Goal: Task Accomplishment & Management: Complete application form

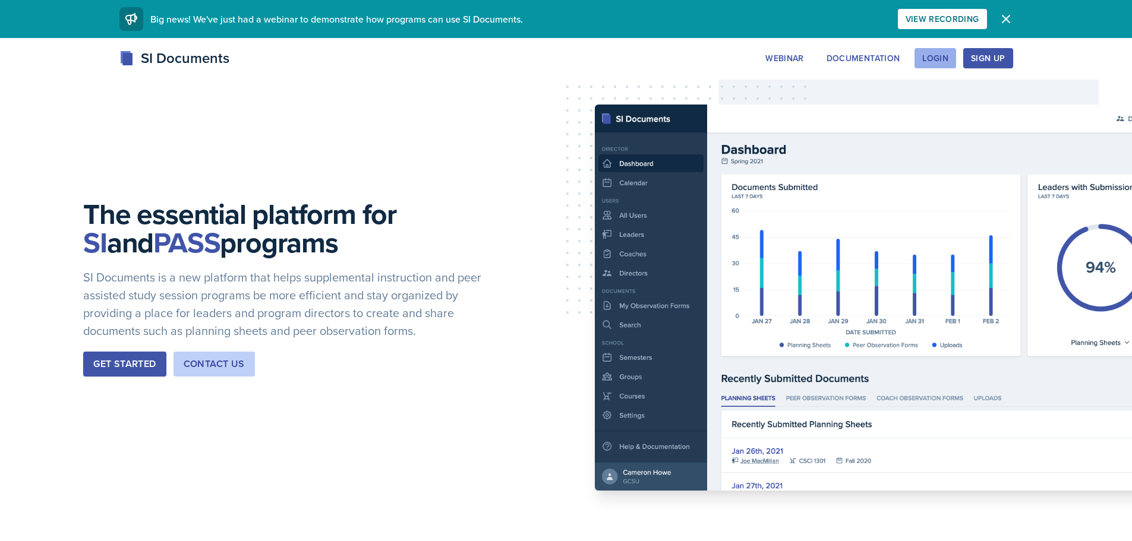
click at [944, 51] on button "Login" at bounding box center [935, 58] width 42 height 20
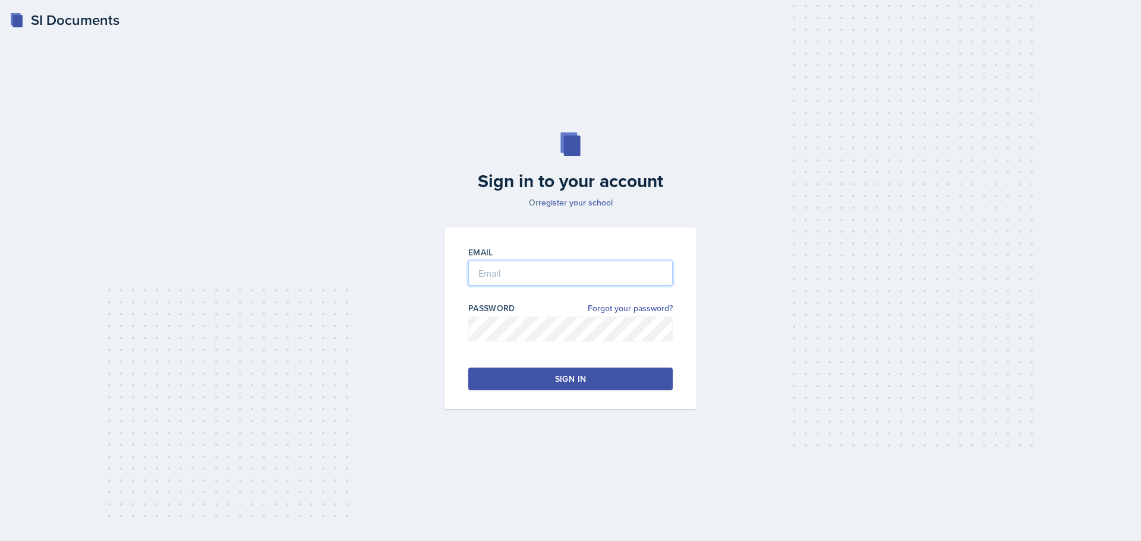
click at [482, 270] on input "email" at bounding box center [570, 273] width 204 height 25
click at [633, 273] on input "sbarnha7@students.kennesaw.e" at bounding box center [570, 273] width 204 height 25
type input "[EMAIL_ADDRESS][DOMAIN_NAME]"
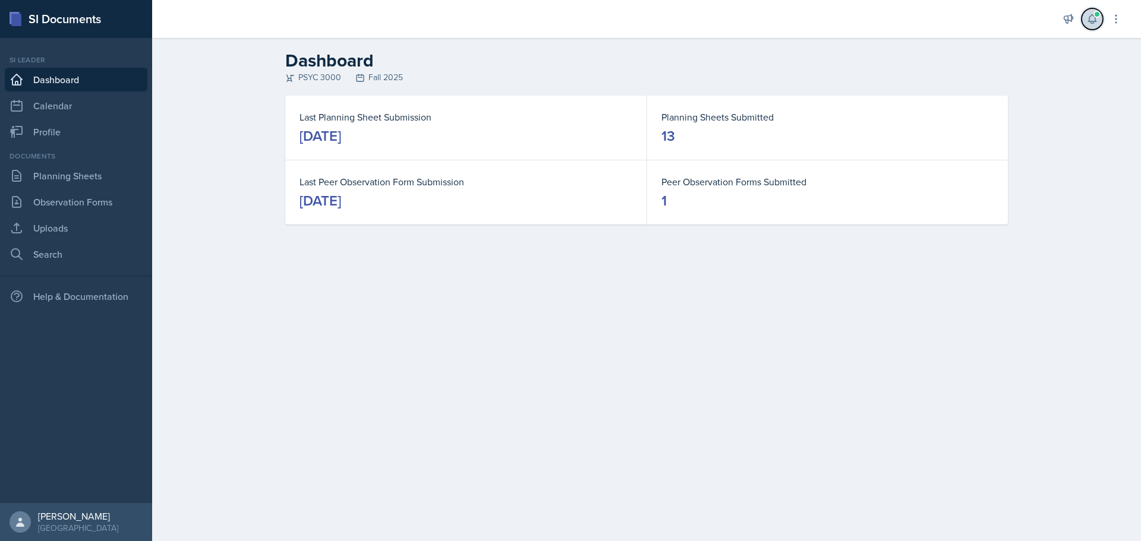
click at [1097, 21] on icon at bounding box center [1092, 19] width 12 height 12
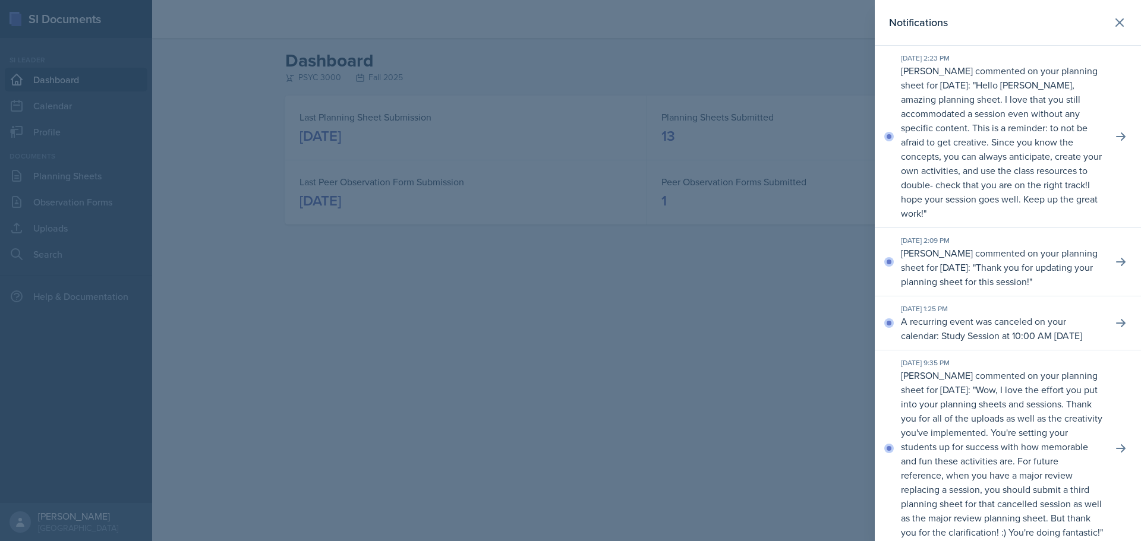
click at [783, 338] on div at bounding box center [570, 270] width 1141 height 541
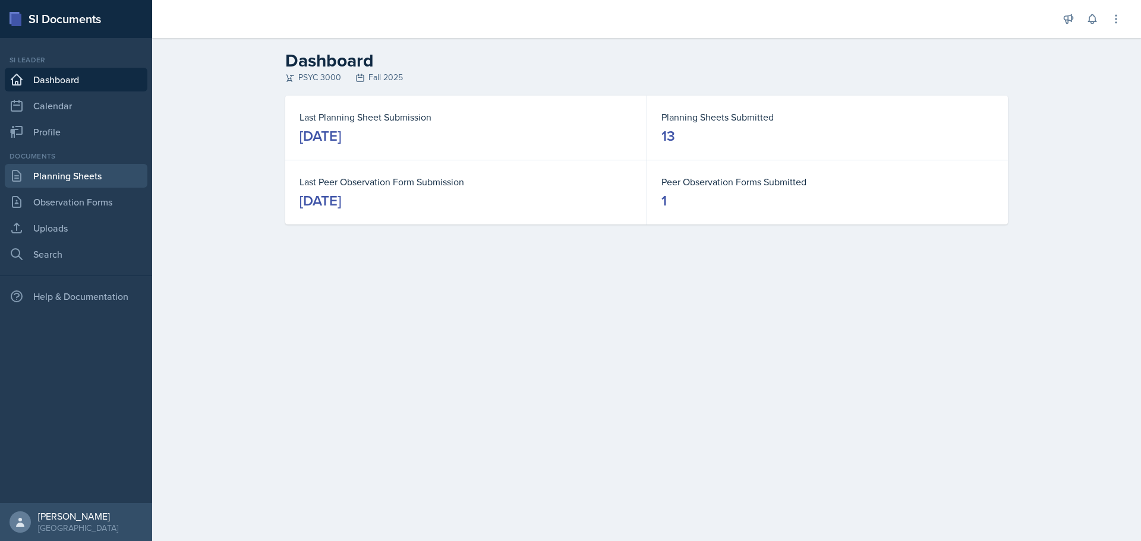
drag, startPoint x: 55, startPoint y: 177, endPoint x: 65, endPoint y: 176, distance: 9.6
click at [55, 177] on link "Planning Sheets" at bounding box center [76, 176] width 143 height 24
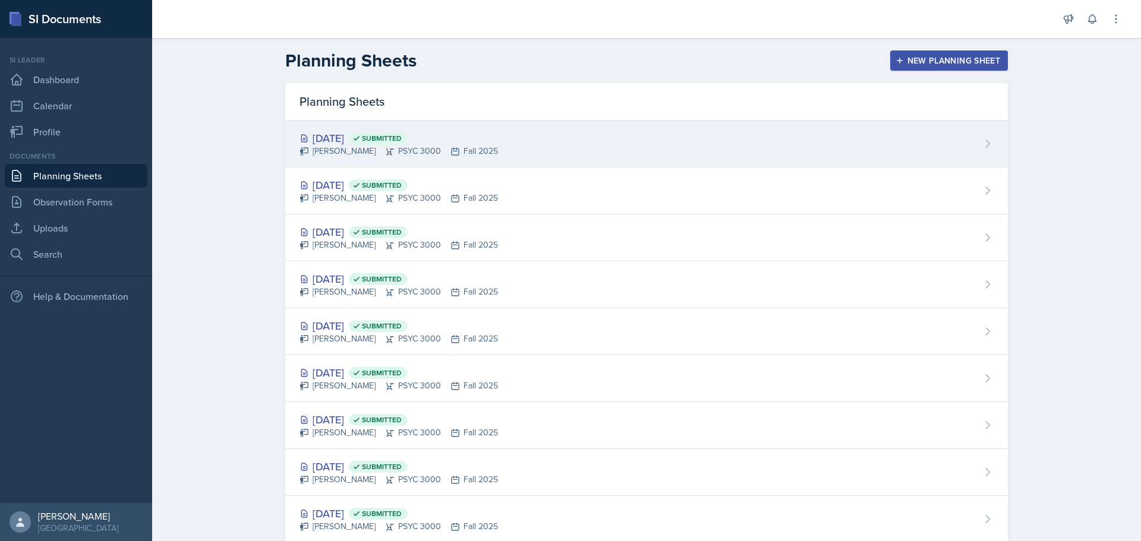
click at [490, 143] on div "[DATE] Submitted" at bounding box center [398, 138] width 198 height 16
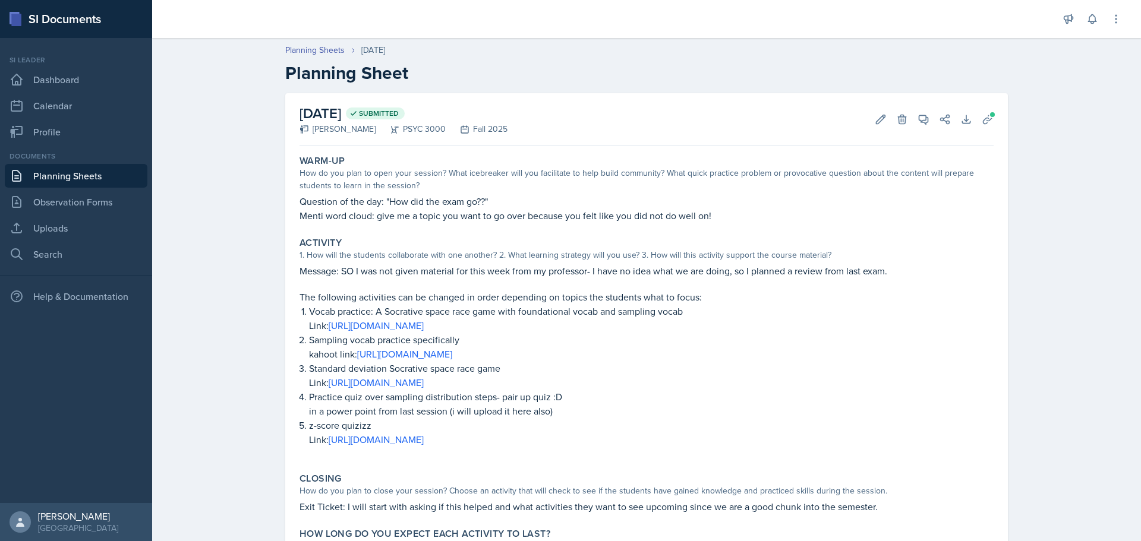
scroll to position [59, 0]
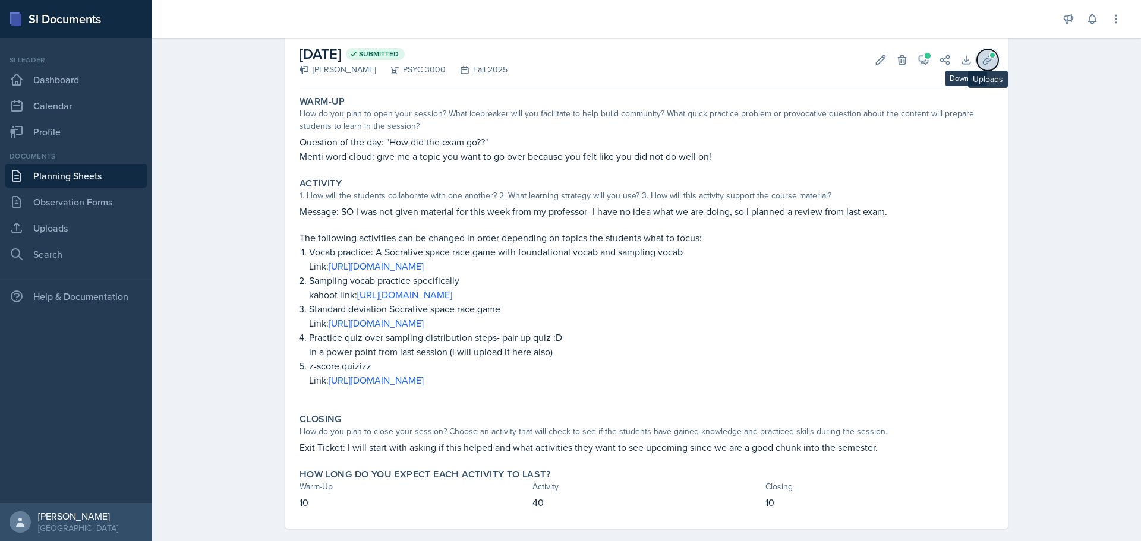
click at [985, 60] on icon at bounding box center [987, 59] width 9 height 9
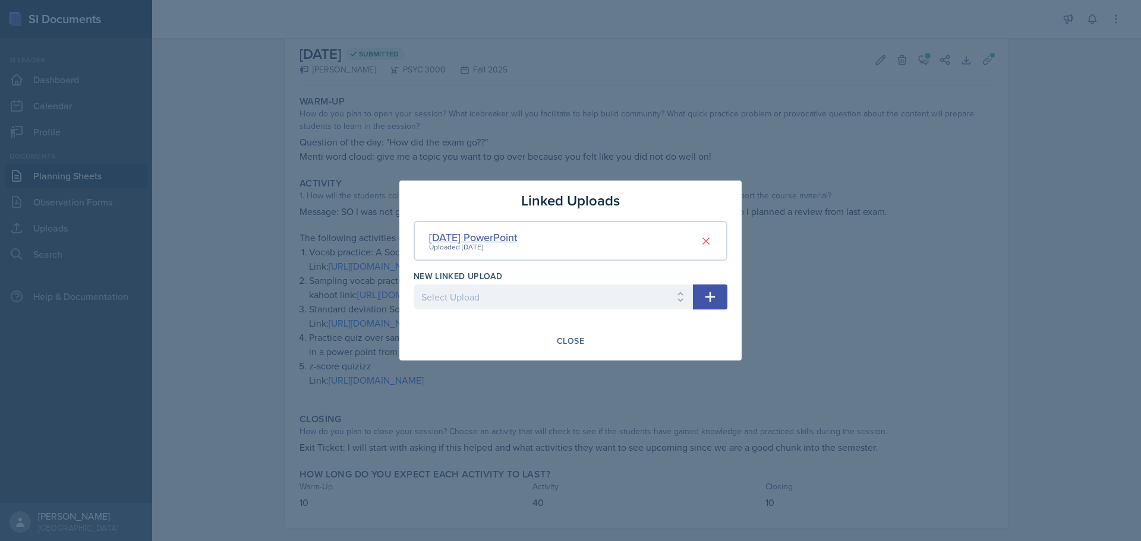
click at [491, 241] on div "[DATE] PowerPoint" at bounding box center [473, 237] width 89 height 16
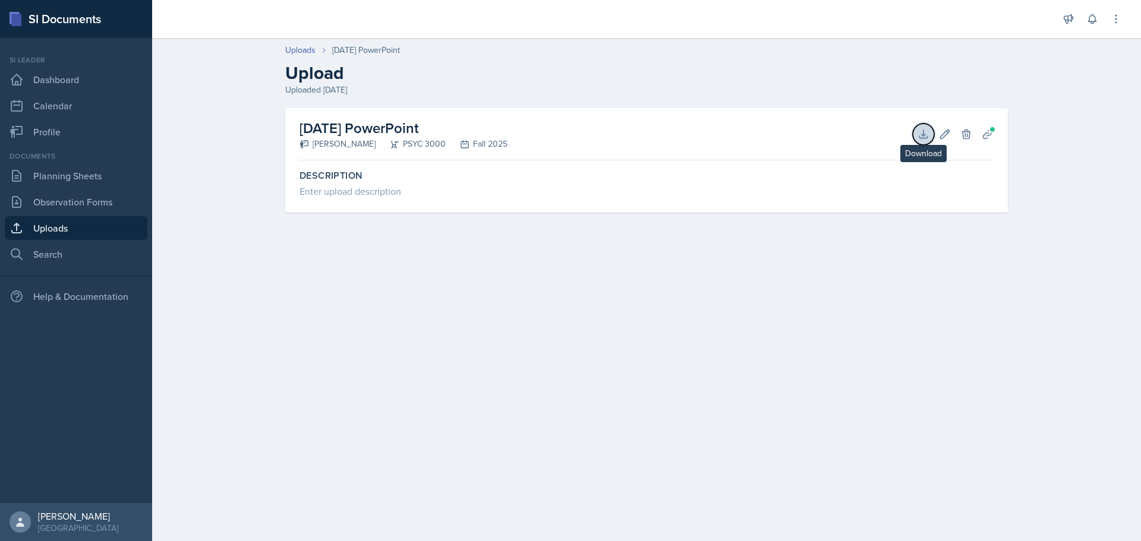
click at [933, 137] on button "Download" at bounding box center [923, 134] width 21 height 21
click at [65, 173] on link "Planning Sheets" at bounding box center [76, 176] width 143 height 24
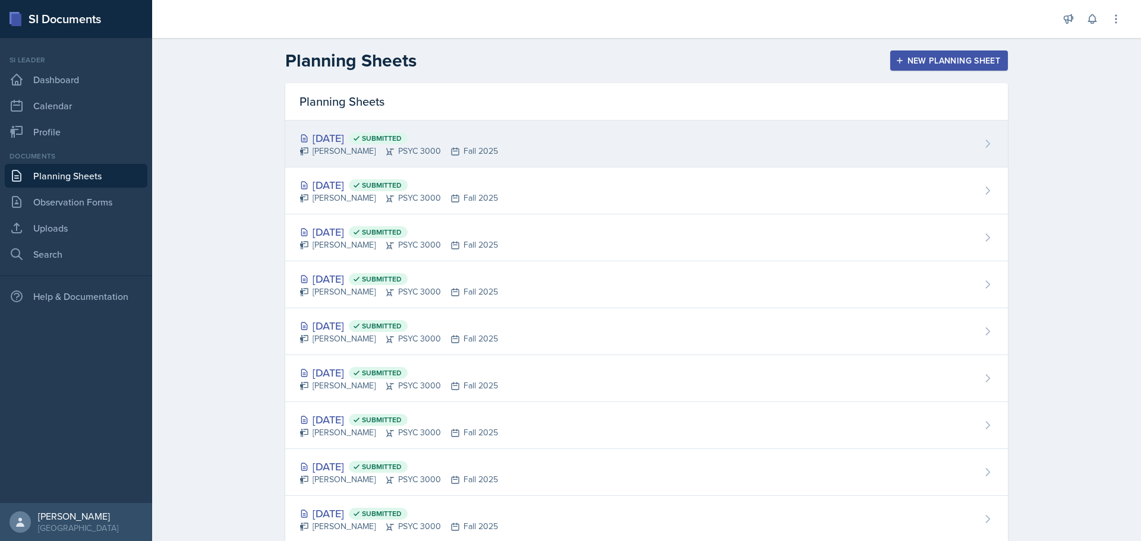
click at [541, 138] on div "[DATE] Submitted [PERSON_NAME] PSYC 3000 Fall 2025" at bounding box center [646, 144] width 723 height 47
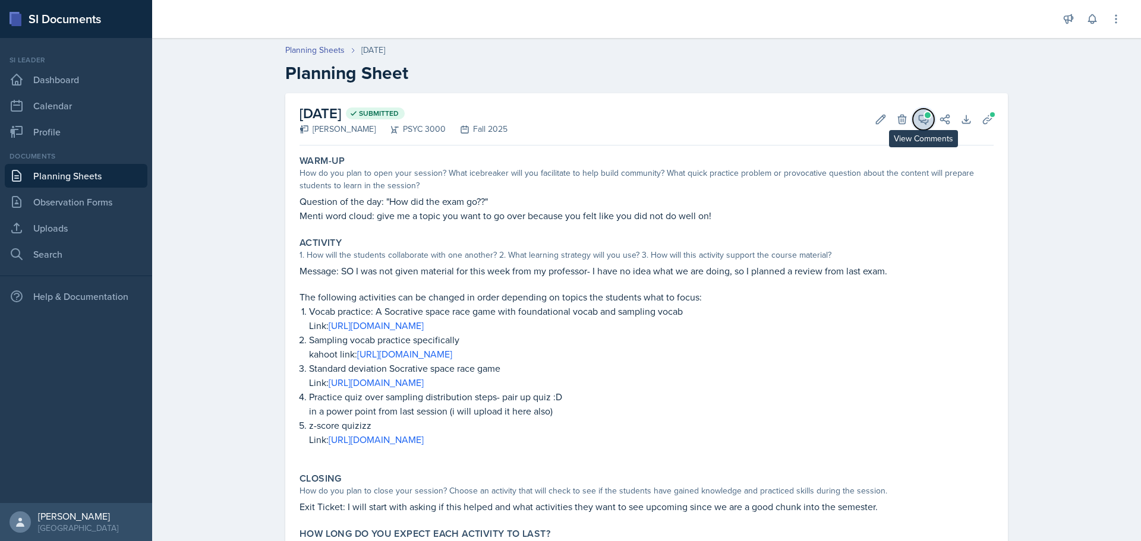
click at [918, 114] on icon at bounding box center [923, 119] width 12 height 12
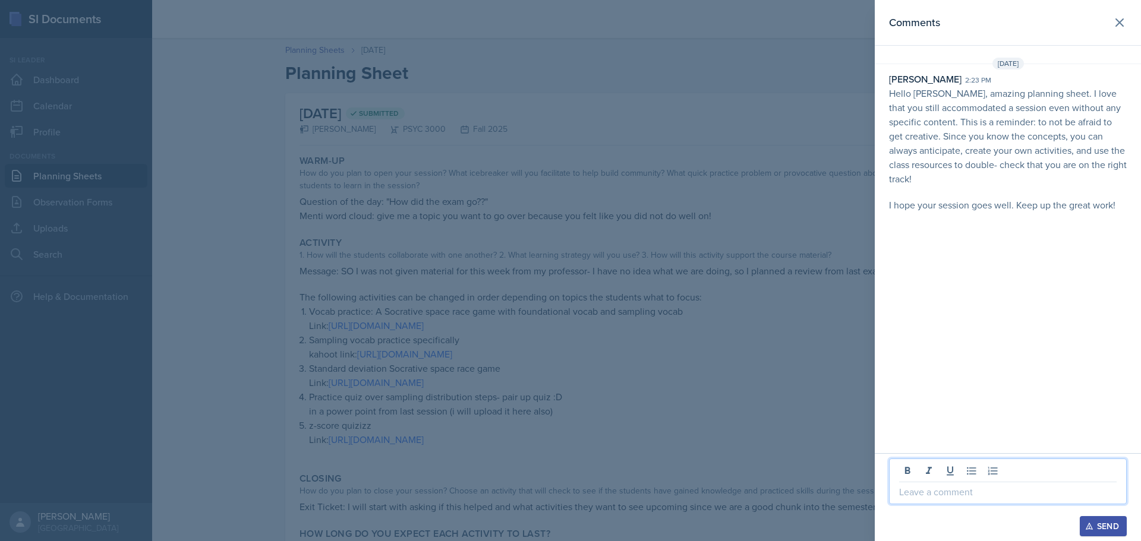
click at [976, 494] on p at bounding box center [1007, 492] width 217 height 14
click at [1115, 535] on button "Send" at bounding box center [1103, 526] width 47 height 20
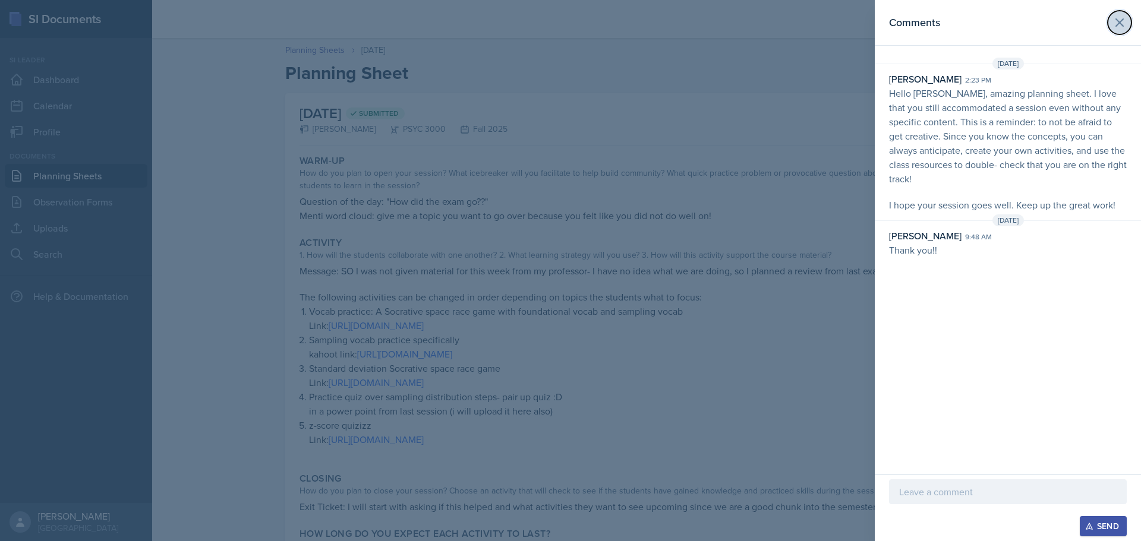
click at [1129, 15] on button at bounding box center [1120, 23] width 24 height 24
